Goal: Use online tool/utility: Utilize a website feature to perform a specific function

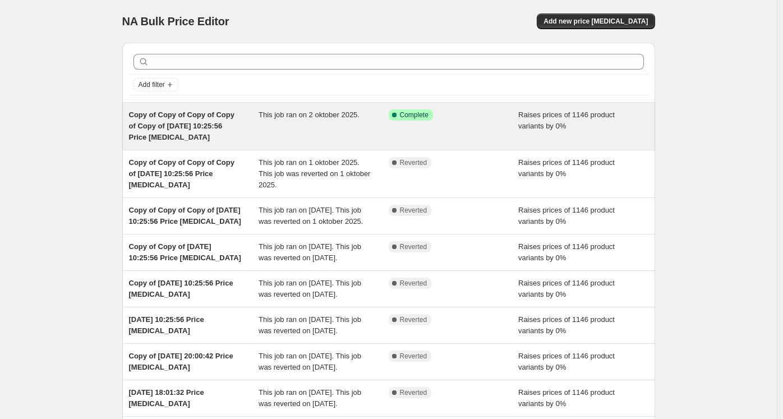
click at [196, 110] on span "Copy of Copy of Copy of Copy of Copy of [DATE] 10:25:56 Price [MEDICAL_DATA]" at bounding box center [181, 125] width 105 height 31
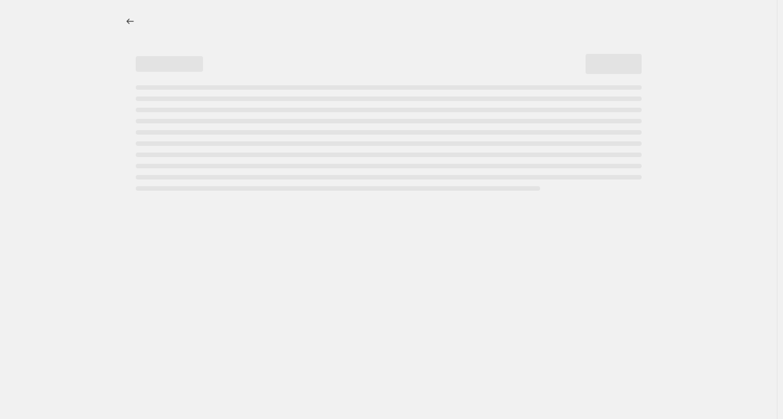
select select "percentage"
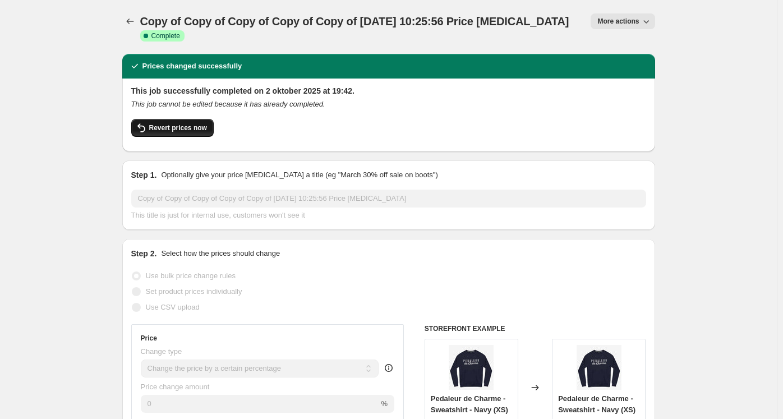
click at [177, 122] on button "Revert prices now" at bounding box center [172, 128] width 82 height 18
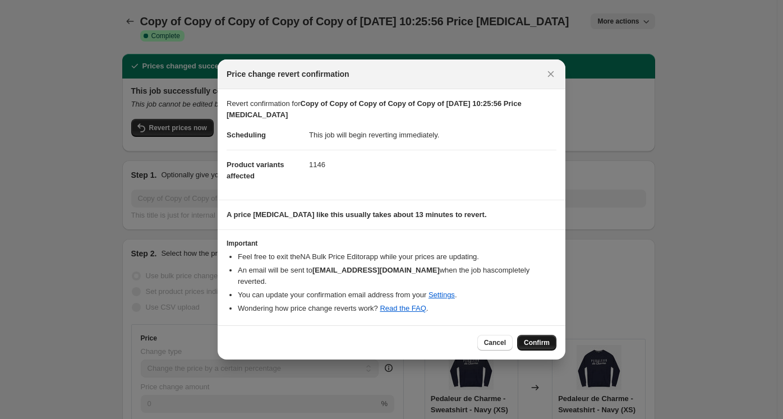
click at [535, 338] on span "Confirm" at bounding box center [537, 342] width 26 height 9
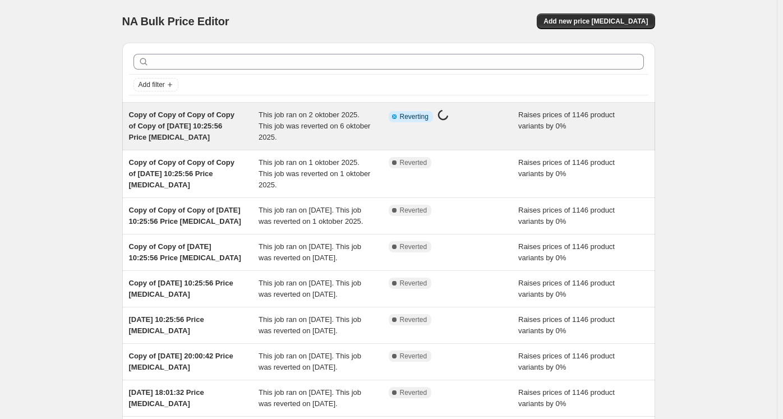
click at [191, 116] on span "Copy of Copy of Copy of Copy of Copy of [DATE] 10:25:56 Price [MEDICAL_DATA]" at bounding box center [181, 125] width 105 height 31
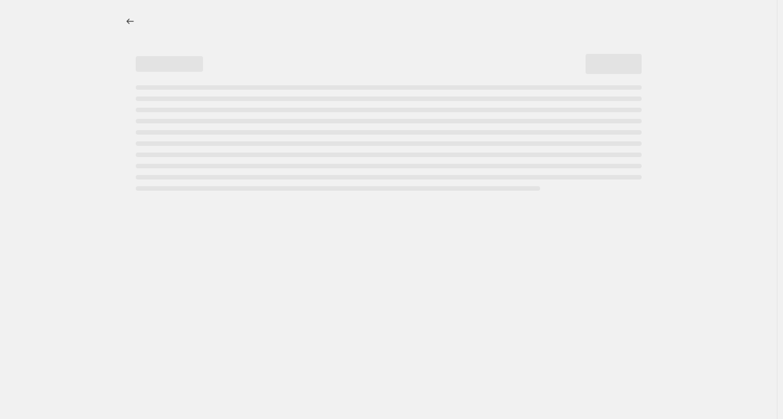
select select "percentage"
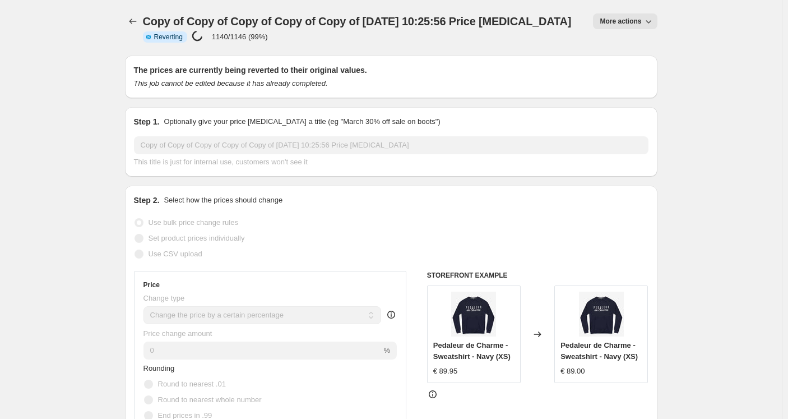
select select "percentage"
